Goal: Information Seeking & Learning: Learn about a topic

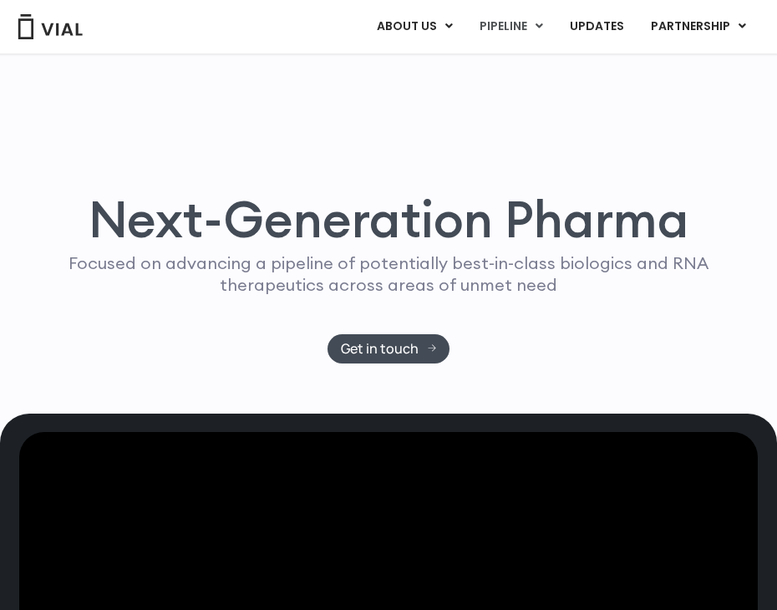
scroll to position [875, 0]
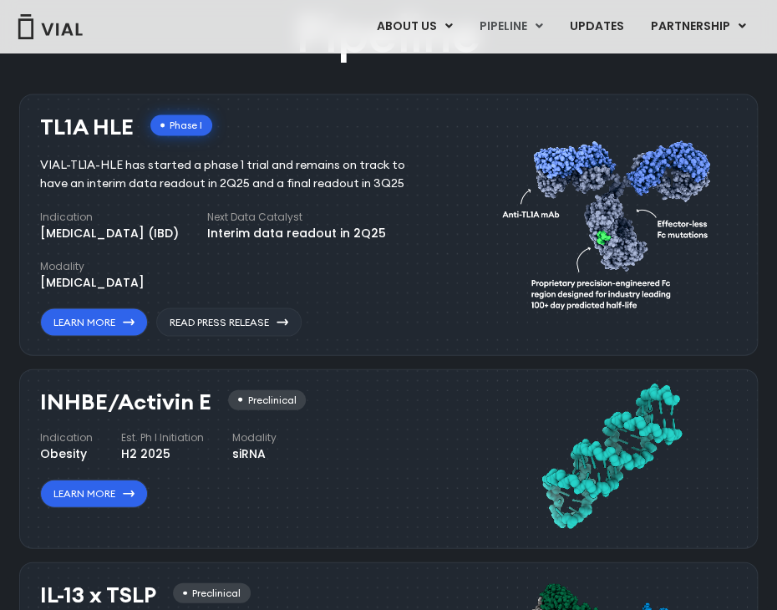
drag, startPoint x: 43, startPoint y: 124, endPoint x: 141, endPoint y: 110, distance: 98.6
click at [141, 110] on div "TL1A HLE Phase I VIAL-TL1A-HLE has started a phase 1 trial and remains on track…" at bounding box center [257, 221] width 435 height 230
copy div "TL1A HLE"
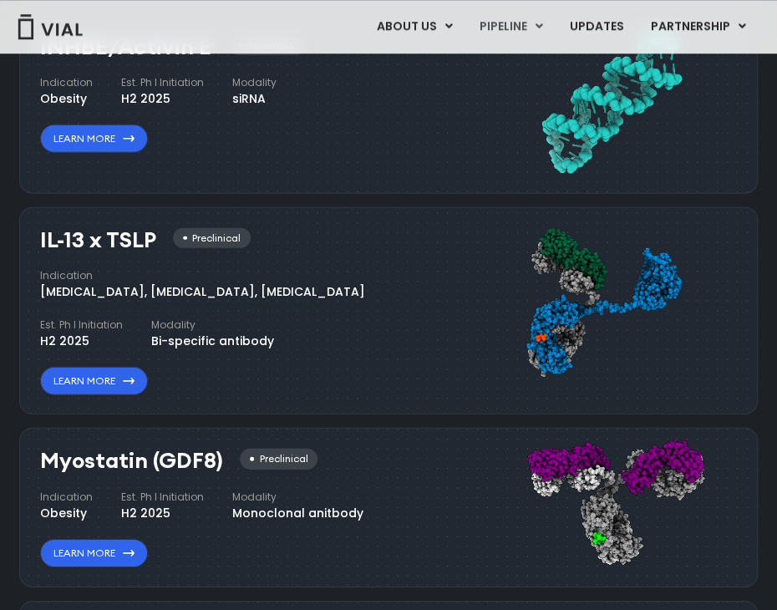
drag, startPoint x: 43, startPoint y: 241, endPoint x: 166, endPoint y: 238, distance: 122.8
click at [166, 238] on div "IL-13 x TSLP Preclinical" at bounding box center [145, 239] width 210 height 24
drag, startPoint x: 42, startPoint y: 236, endPoint x: 159, endPoint y: 238, distance: 116.9
click at [159, 238] on div "IL-13 x TSLP Preclinical" at bounding box center [145, 239] width 210 height 24
copy h3 "IL-13 x TSLP"
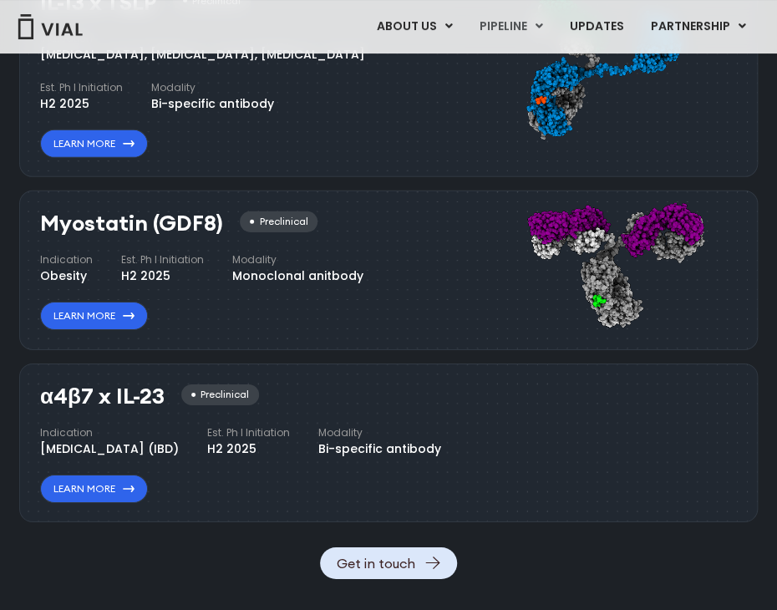
scroll to position [1467, 0]
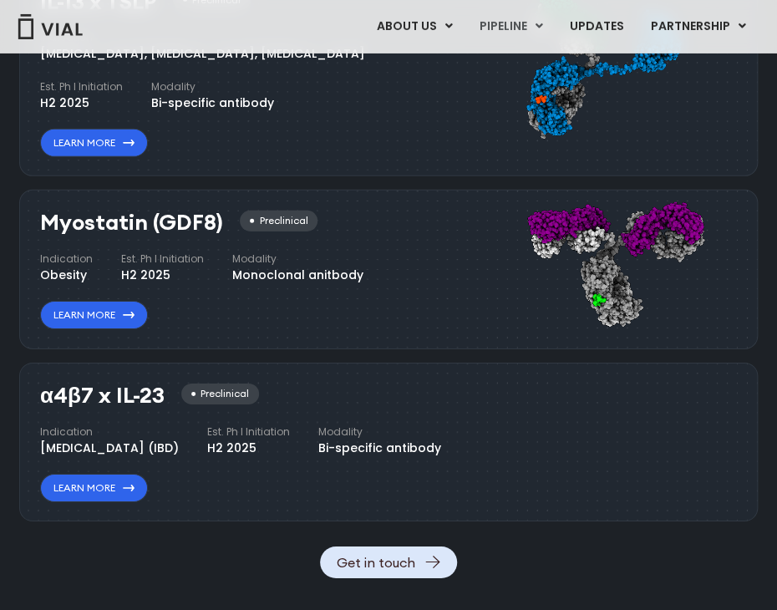
drag, startPoint x: 43, startPoint y: 220, endPoint x: 225, endPoint y: 205, distance: 182.6
click at [225, 205] on div "Myostatin (GDF8) Preclinical Indication Obesity Est. Ph I Initiation H2 2025 Mo…" at bounding box center [257, 266] width 435 height 128
copy h3 "Myostatin (GDF8)"
